Goal: Navigation & Orientation: Find specific page/section

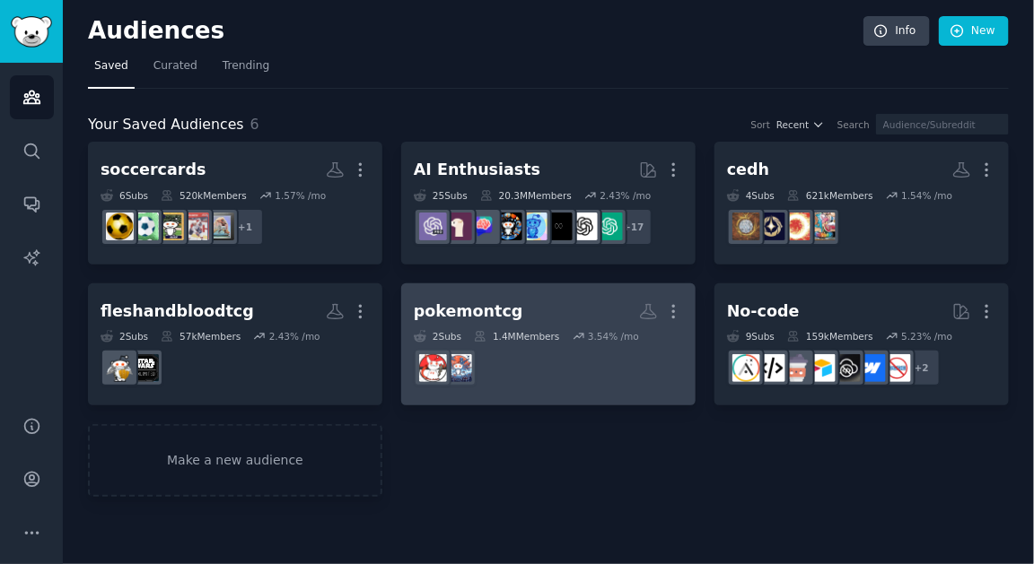
click at [514, 368] on dd at bounding box center [548, 368] width 269 height 50
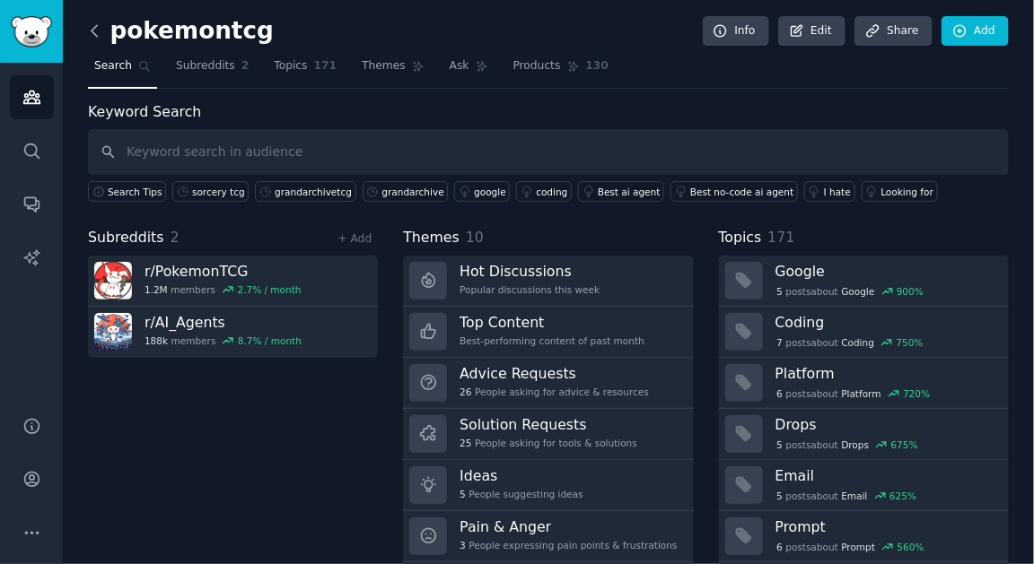
click at [94, 38] on icon at bounding box center [94, 31] width 19 height 19
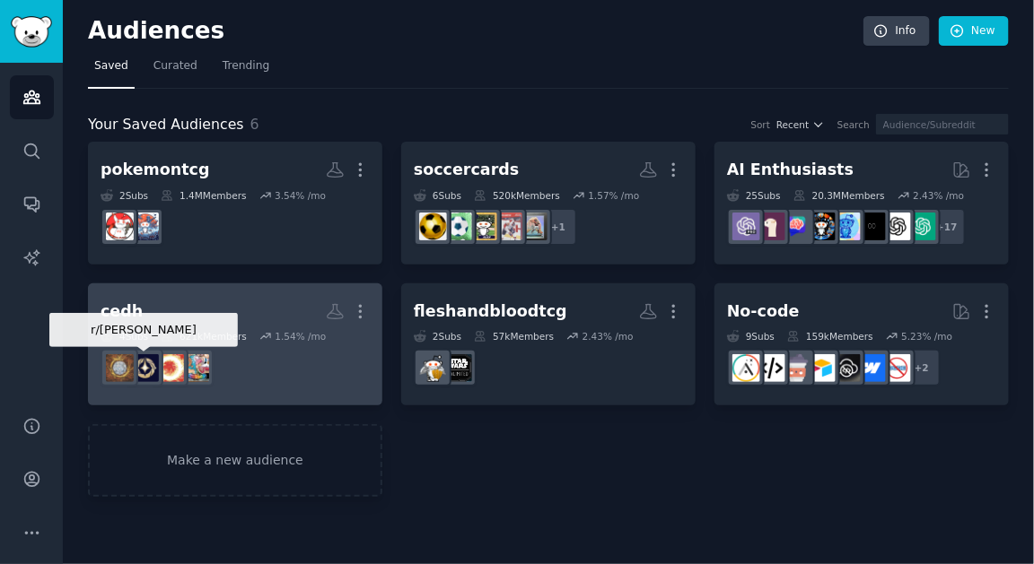
click at [138, 350] on div at bounding box center [120, 368] width 38 height 38
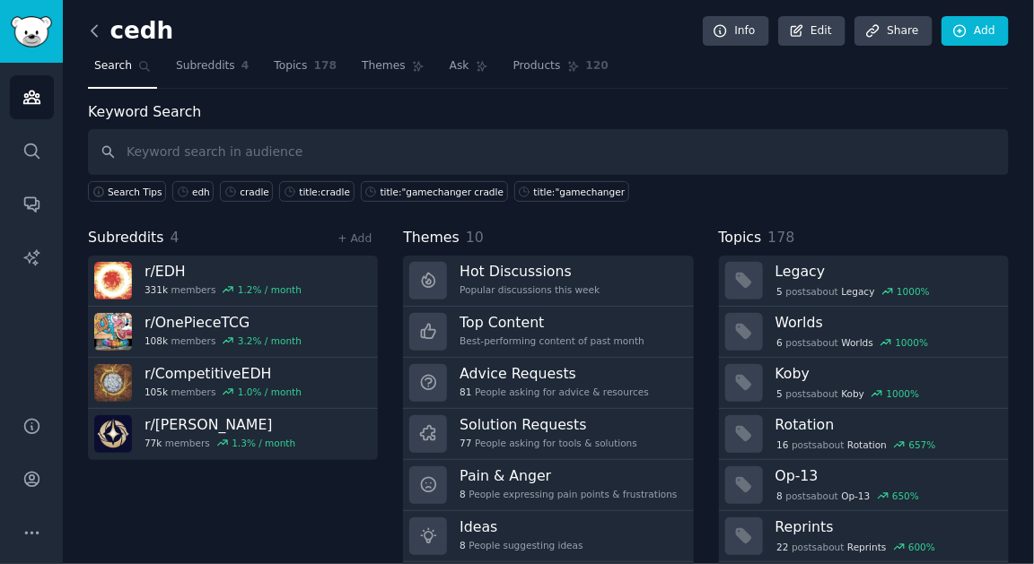
click at [93, 33] on icon at bounding box center [94, 30] width 5 height 11
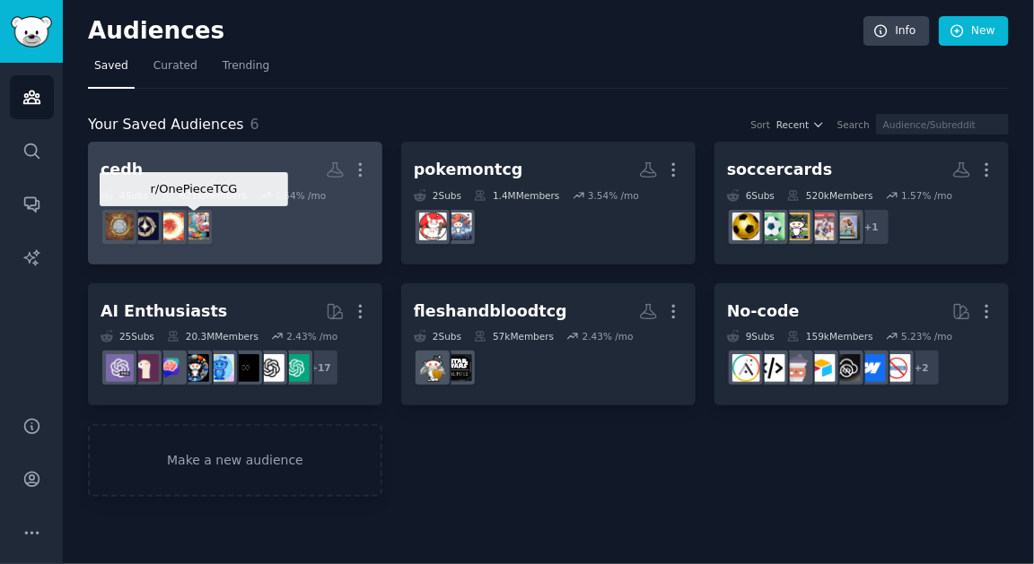
click at [199, 216] on img at bounding box center [195, 227] width 28 height 28
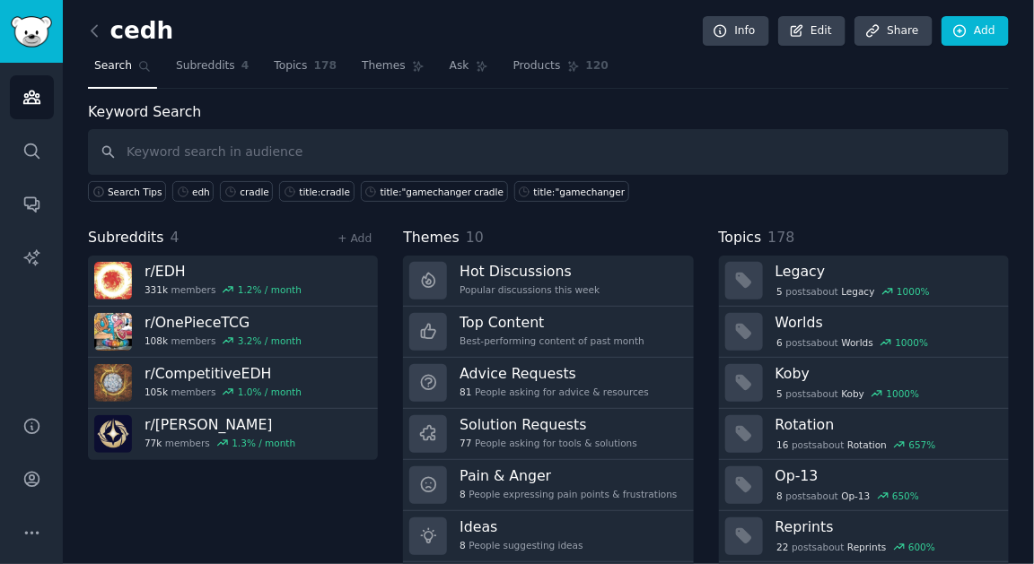
click at [86, 25] on div "cedh Info Edit Share Add Search Subreddits 4 Topics 178 Themes Ask Products 120…" at bounding box center [548, 309] width 971 height 619
click at [87, 25] on icon at bounding box center [94, 31] width 19 height 19
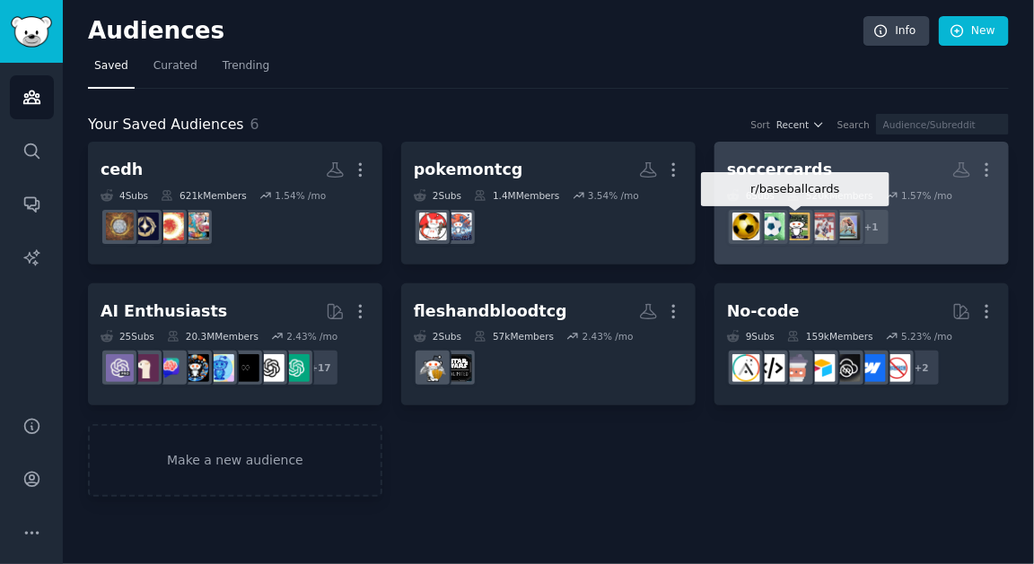
click at [800, 223] on img at bounding box center [797, 227] width 28 height 28
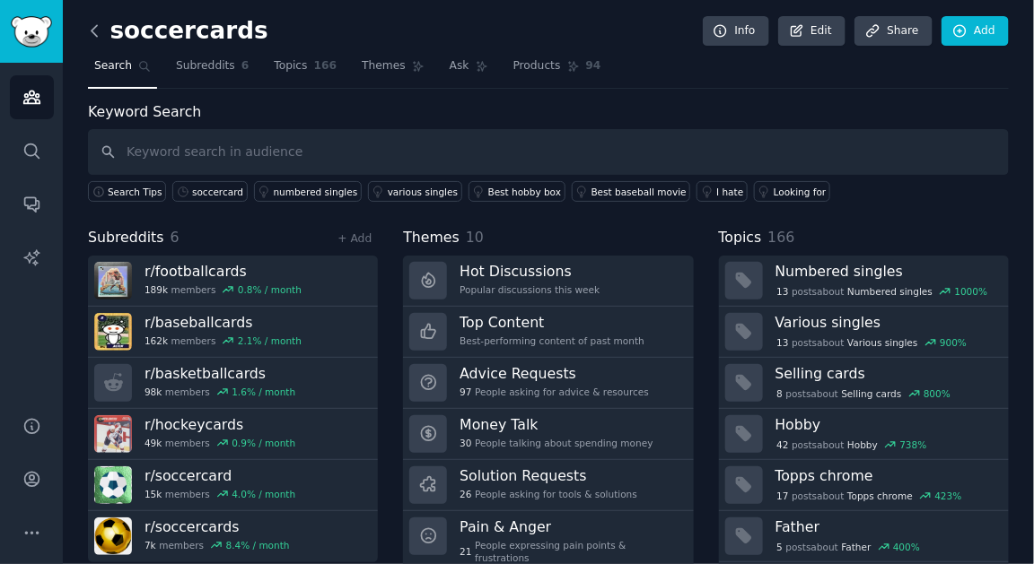
click at [97, 26] on icon at bounding box center [94, 31] width 19 height 19
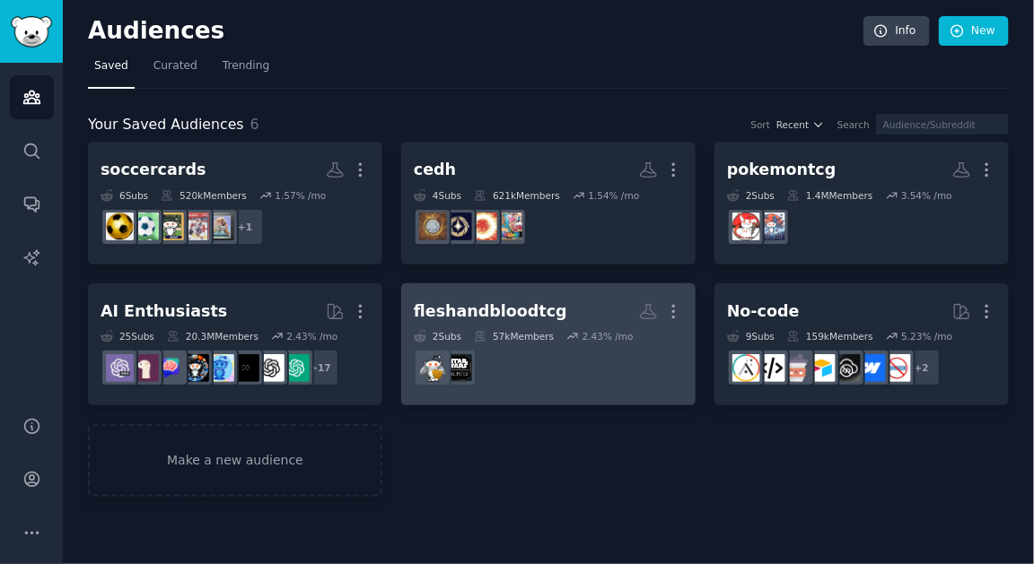
click at [502, 373] on dd at bounding box center [548, 368] width 269 height 50
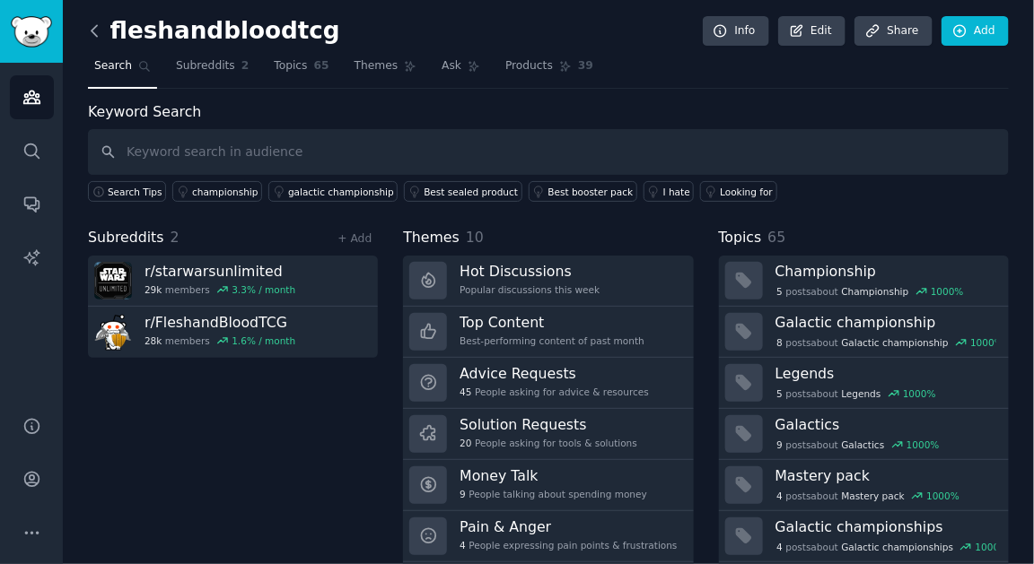
click at [99, 36] on icon at bounding box center [94, 31] width 19 height 19
